Goal: Task Accomplishment & Management: Manage account settings

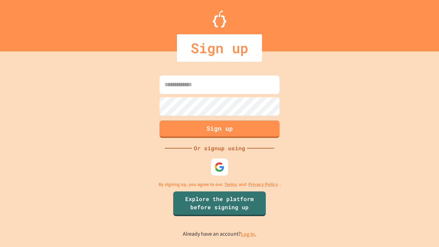
click at [249, 234] on link "Log in." at bounding box center [249, 233] width 16 height 7
